Goal: Use online tool/utility: Utilize a website feature to perform a specific function

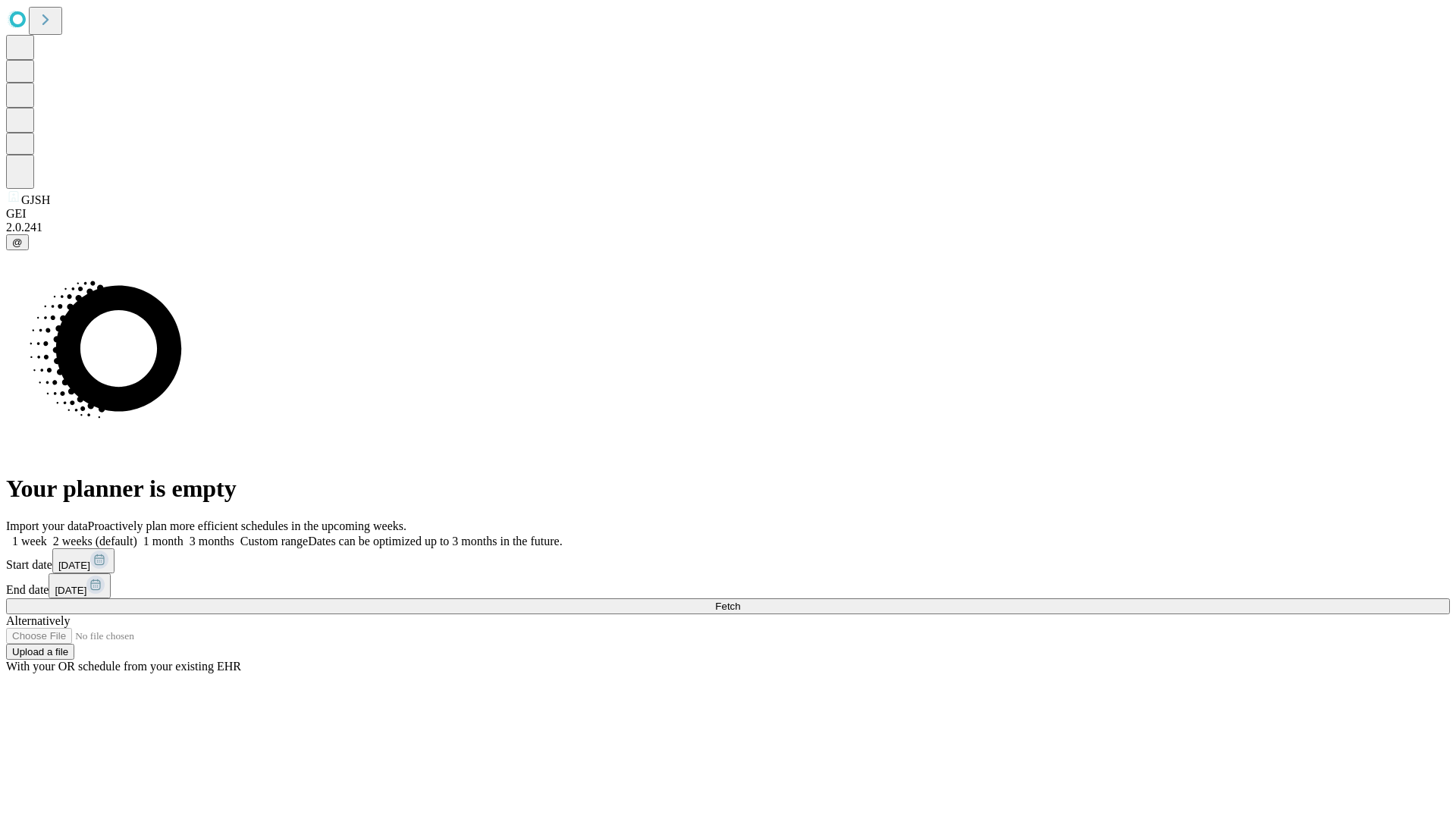
click at [739, 601] on span "Fetch" at bounding box center [727, 606] width 25 height 11
